Goal: Navigation & Orientation: Find specific page/section

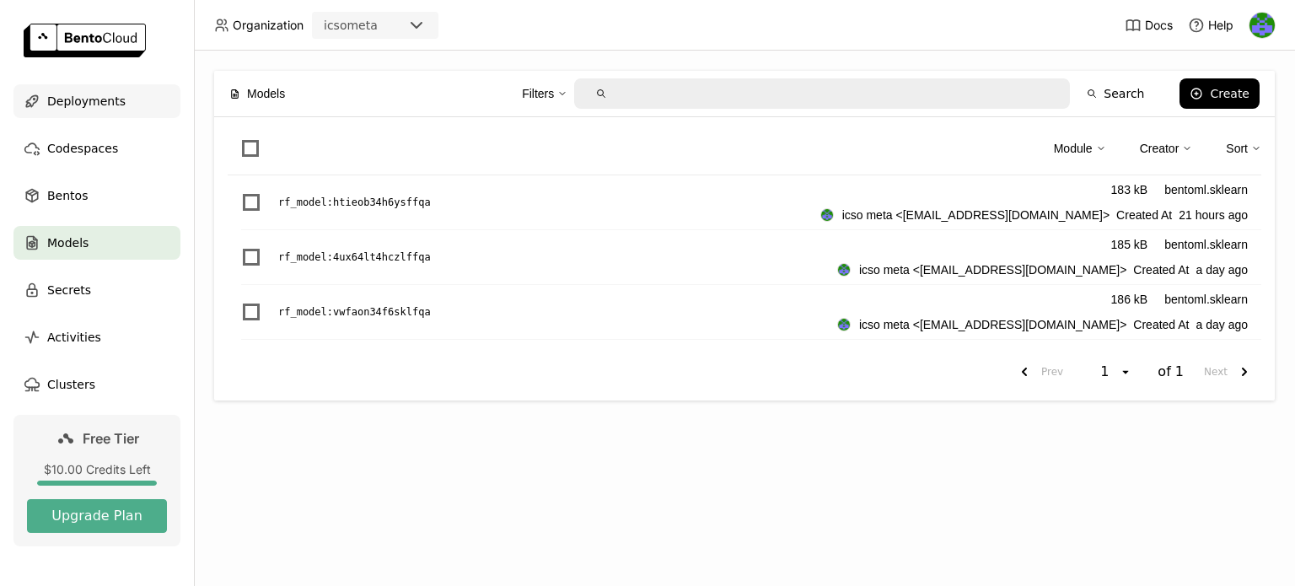
drag, startPoint x: 0, startPoint y: 0, endPoint x: 85, endPoint y: 96, distance: 128.4
